Goal: Check status: Check status

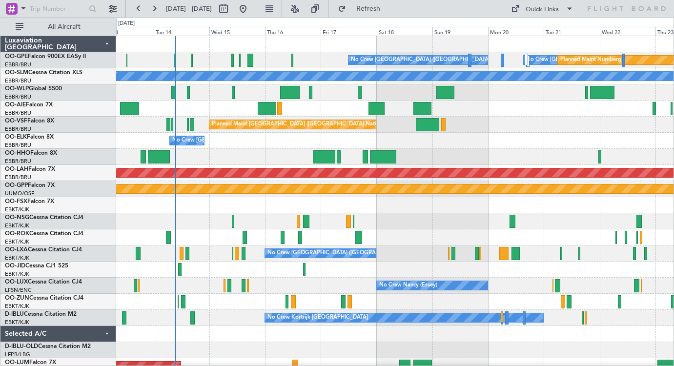
click at [406, 219] on div "No Crew [GEOGRAPHIC_DATA] ([GEOGRAPHIC_DATA] National) No Crew [GEOGRAPHIC_DATA…" at bounding box center [394, 229] width 557 height 386
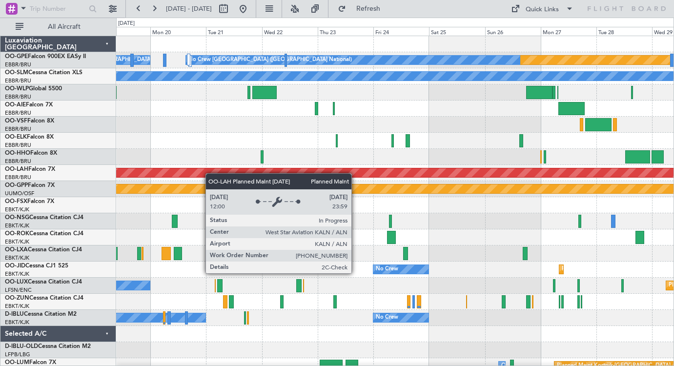
click at [164, 183] on div "Planned Maint Nurnberg No Crew [GEOGRAPHIC_DATA] (Brussels National) No Crew [G…" at bounding box center [394, 229] width 557 height 386
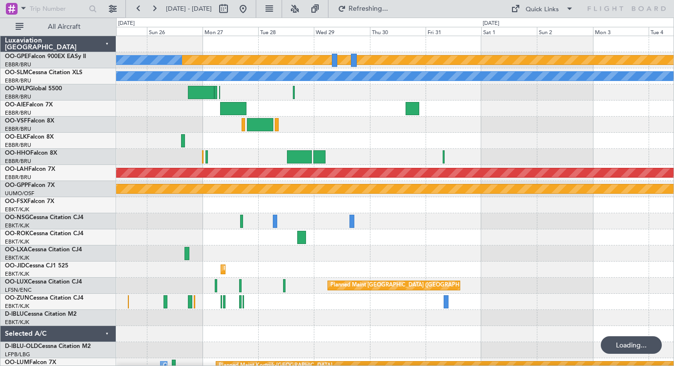
click at [251, 155] on div "Planned Maint Nurnberg No Crew [GEOGRAPHIC_DATA] (Brussels National) A/C Unavai…" at bounding box center [394, 229] width 557 height 386
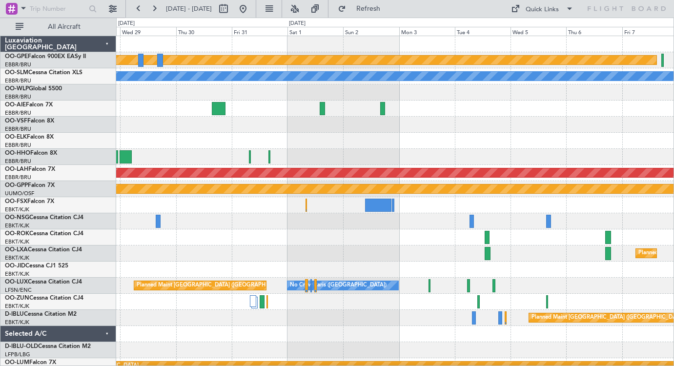
click at [535, 132] on div "Planned Maint Nurnberg No Crew [GEOGRAPHIC_DATA] (Brussels National) A/C Unavai…" at bounding box center [394, 229] width 557 height 386
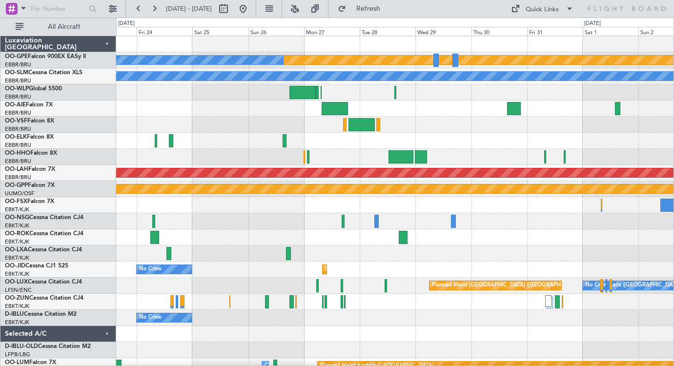
click at [539, 124] on div "Planned Maint Nurnberg No Crew [GEOGRAPHIC_DATA] (Brussels National) A/C Unavai…" at bounding box center [394, 229] width 557 height 386
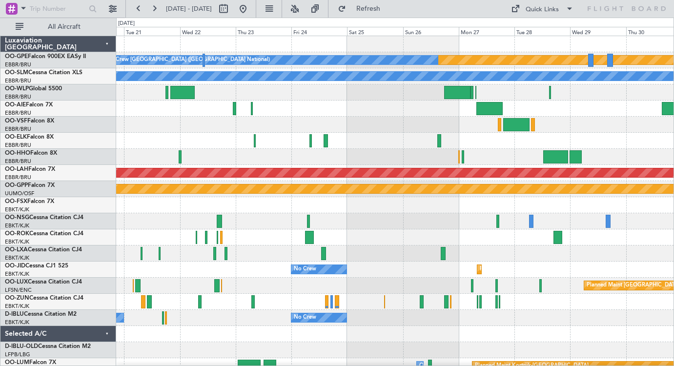
click at [585, 151] on div "Planned Maint Nurnberg No Crew [GEOGRAPHIC_DATA] (Brussels National) No Crew [G…" at bounding box center [394, 229] width 557 height 386
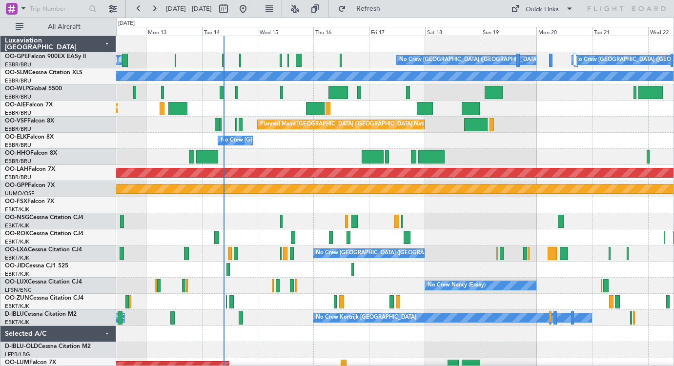
click at [546, 121] on div "Planned Maint Nurnberg No Crew [GEOGRAPHIC_DATA] (Brussels National) No Crew [G…" at bounding box center [394, 229] width 557 height 386
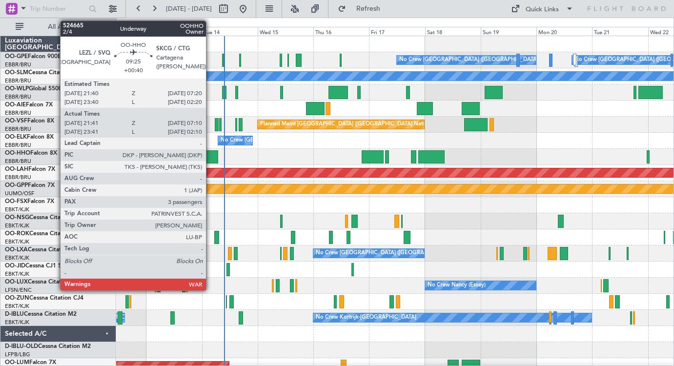
click at [210, 158] on div at bounding box center [207, 156] width 22 height 13
